Goal: Find specific page/section: Find specific page/section

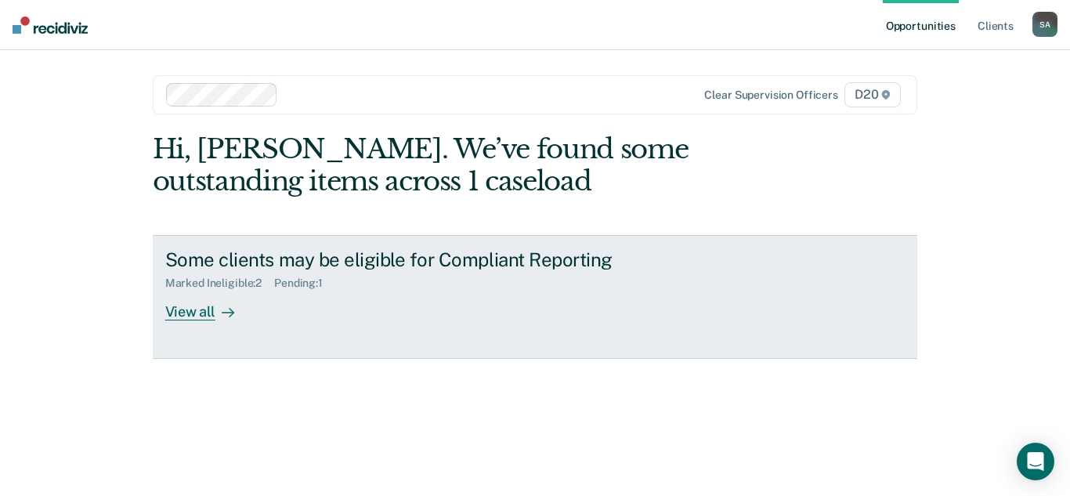
click at [345, 307] on div "Some clients may be eligible for Compliant Reporting Marked Ineligible : 2 Pend…" at bounding box center [458, 284] width 587 height 72
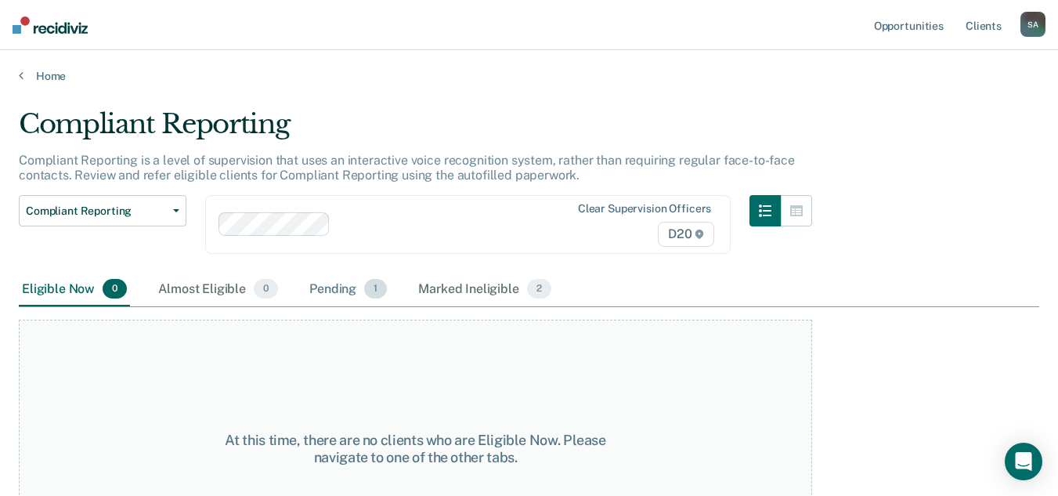
click at [374, 289] on span "1" at bounding box center [375, 289] width 23 height 20
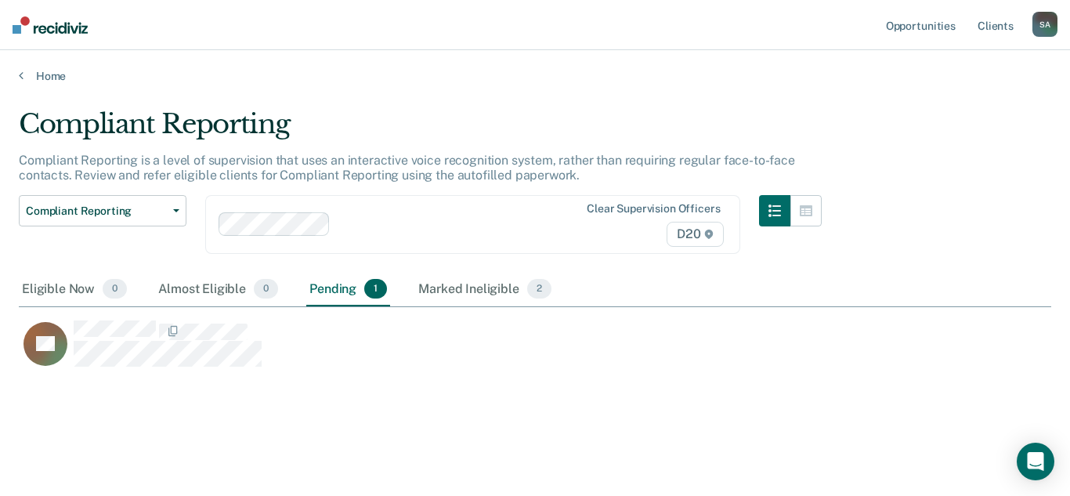
scroll to position [258, 1021]
click at [478, 284] on div "Marked Ineligible 2" at bounding box center [484, 290] width 139 height 34
